Goal: Find specific page/section: Find specific page/section

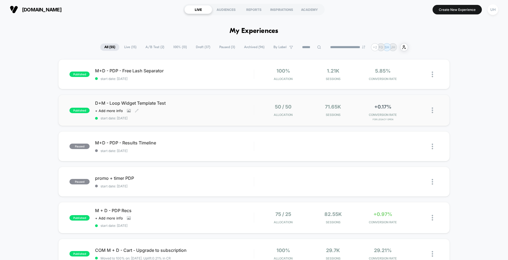
click at [225, 106] on div "D+M - Loop Widget Template Test Click to view images Click to edit experience d…" at bounding box center [174, 110] width 158 height 20
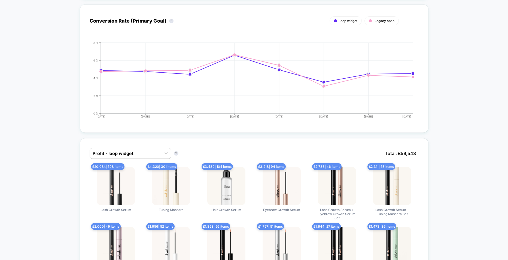
scroll to position [334, 0]
